Goal: Task Accomplishment & Management: Complete application form

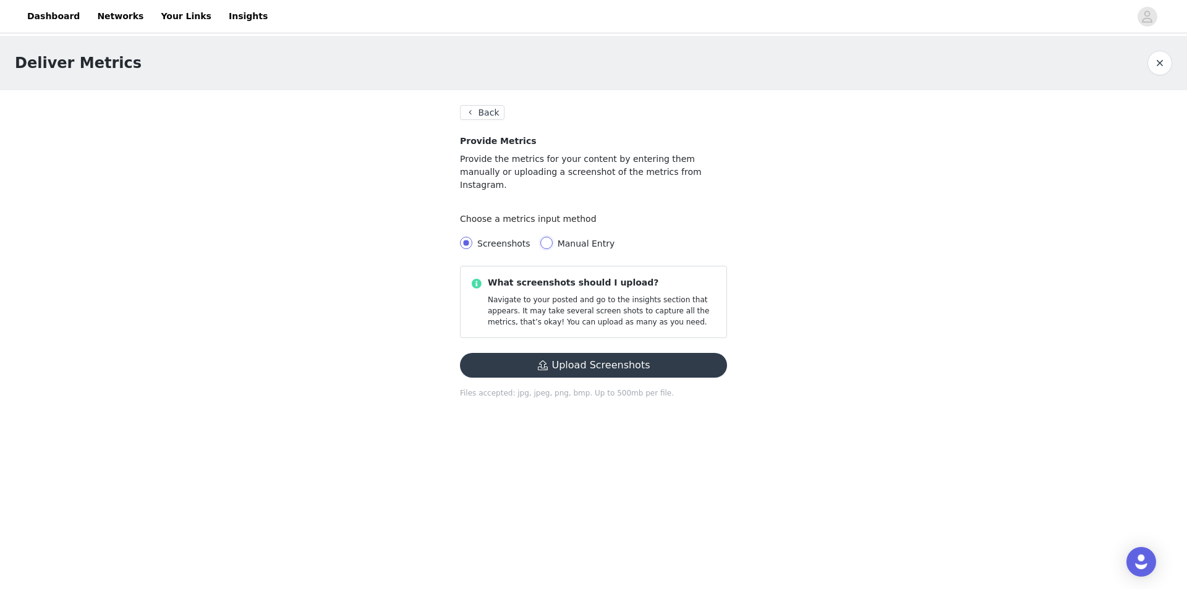
click at [541, 237] on input "Manual Entry" at bounding box center [546, 243] width 12 height 12
radio input "true"
radio input "false"
radio input "true"
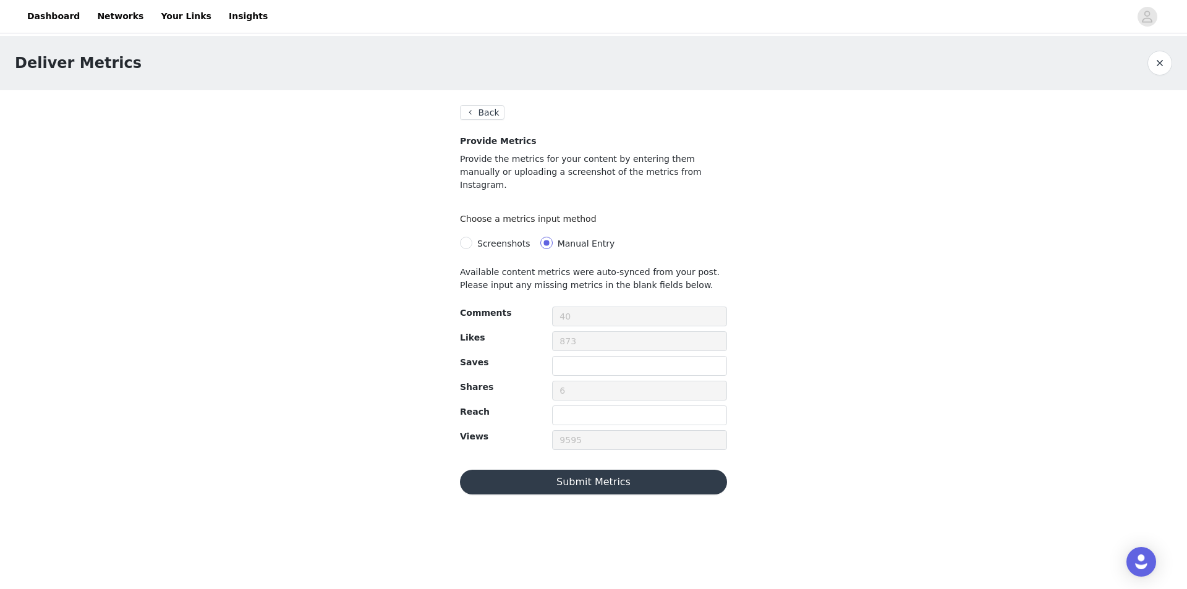
click at [604, 472] on button "Submit Metrics" at bounding box center [593, 482] width 267 height 25
click at [468, 237] on input "Screenshots" at bounding box center [466, 243] width 12 height 12
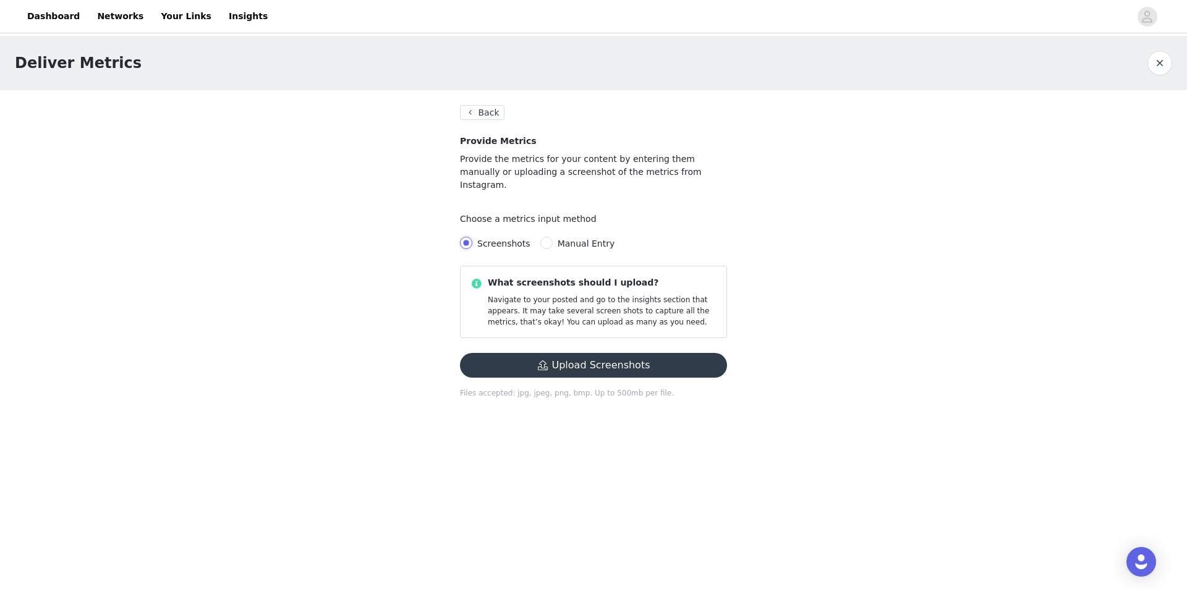
radio input "true"
click at [625, 357] on button "Upload Screenshots" at bounding box center [593, 365] width 267 height 25
click at [540, 237] on input "Manual Entry" at bounding box center [546, 243] width 12 height 12
radio input "true"
radio input "false"
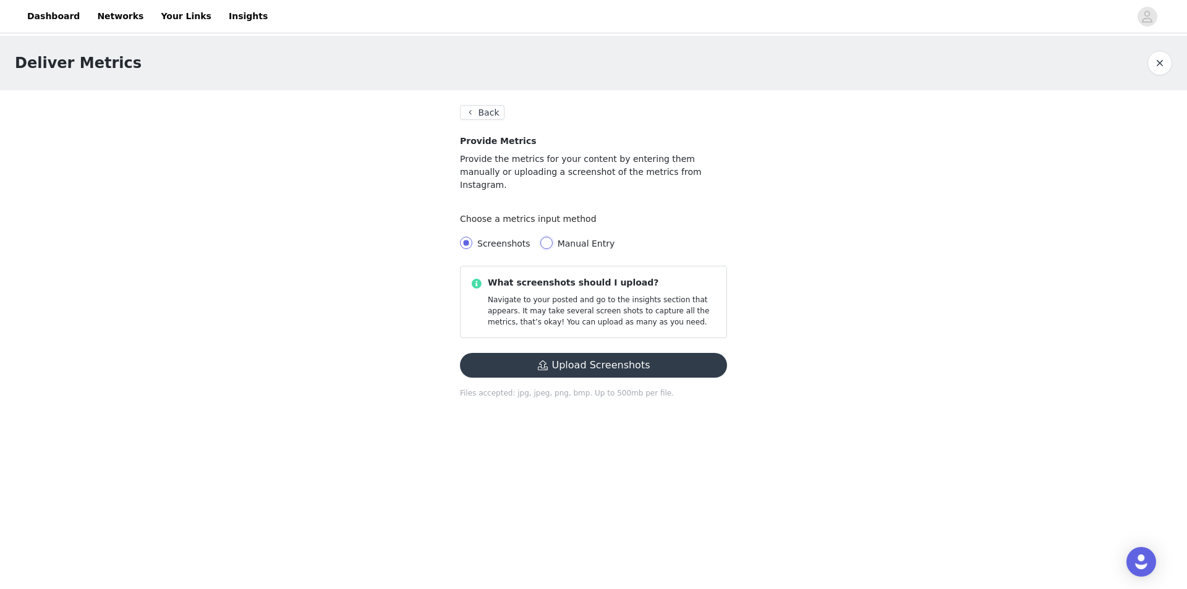
radio input "true"
